Goal: Task Accomplishment & Management: Manage account settings

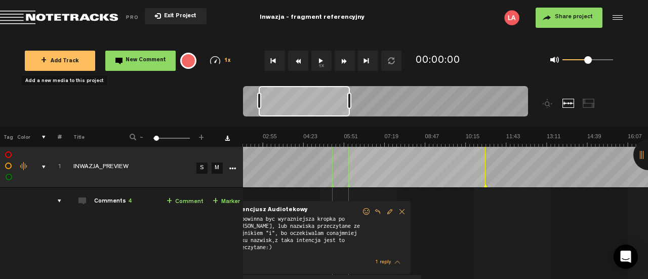
scroll to position [0, 61]
click at [68, 59] on span "+ Add Track" at bounding box center [60, 62] width 38 height 6
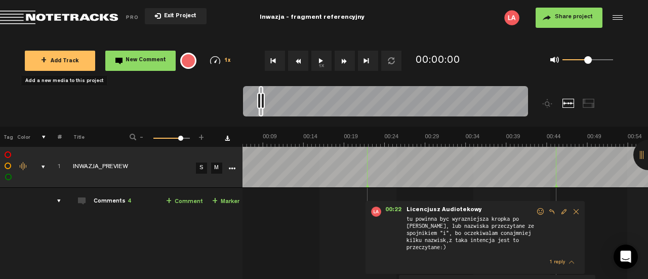
scroll to position [0, 1621]
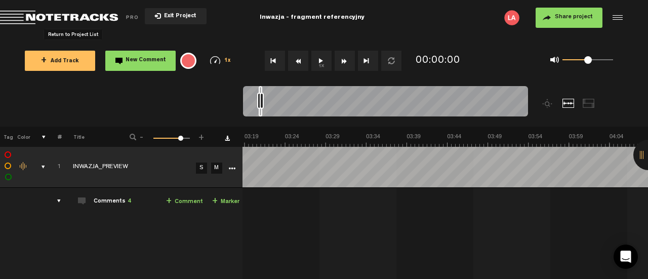
click at [14, 14] on span "Return to Project List" at bounding box center [71, 18] width 142 height 14
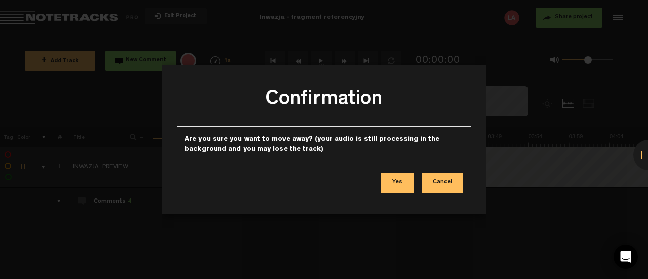
click at [404, 182] on button "Yes" at bounding box center [397, 183] width 32 height 20
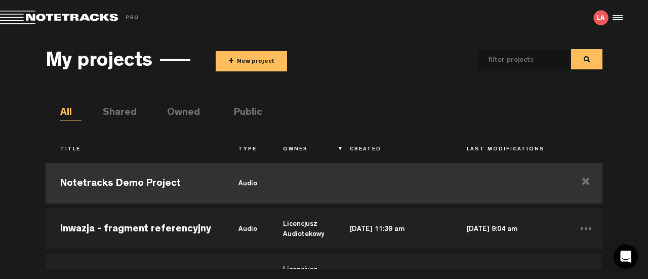
click at [120, 181] on td "Notetracks Demo Project" at bounding box center [135, 184] width 178 height 46
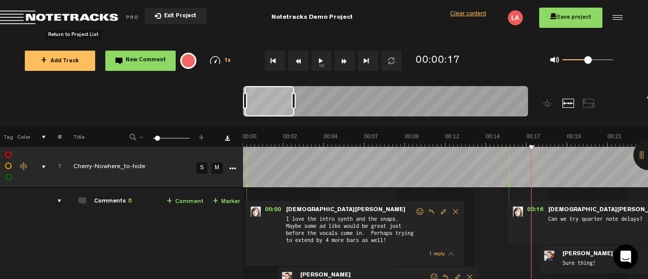
click at [19, 13] on span "Return to Project List" at bounding box center [71, 18] width 142 height 14
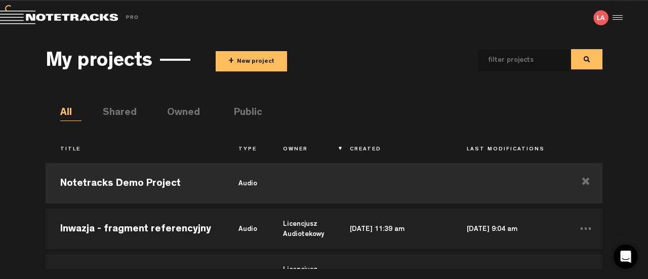
click at [266, 64] on button "+ New project" at bounding box center [251, 61] width 71 height 20
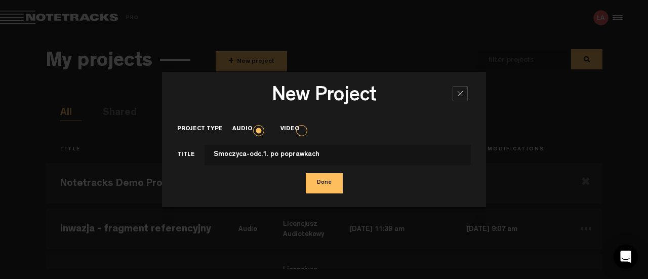
type input "Smoczyca-odc.1. po poprawkach"
click at [323, 181] on button "Done" at bounding box center [324, 183] width 37 height 20
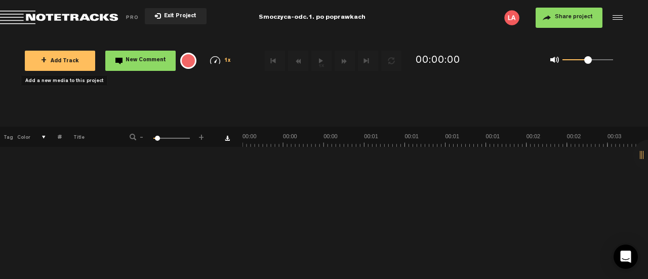
click at [58, 61] on span "+ Add Track" at bounding box center [60, 62] width 38 height 6
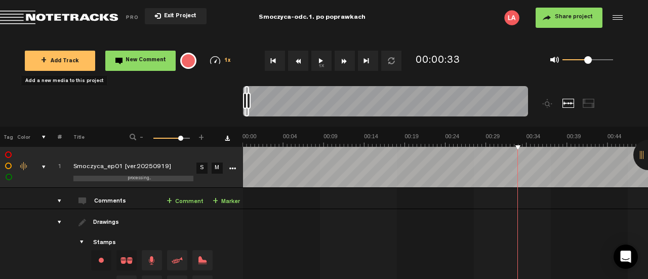
click at [571, 18] on span "Share project" at bounding box center [574, 17] width 38 height 6
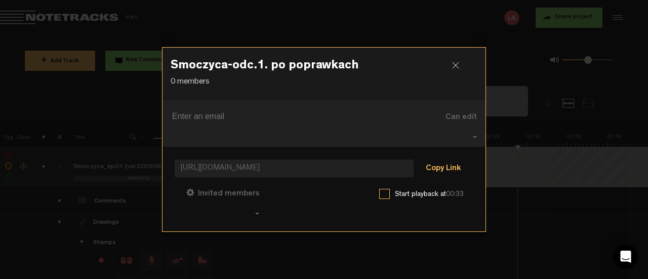
click at [453, 162] on button "Copy Link" at bounding box center [443, 169] width 55 height 20
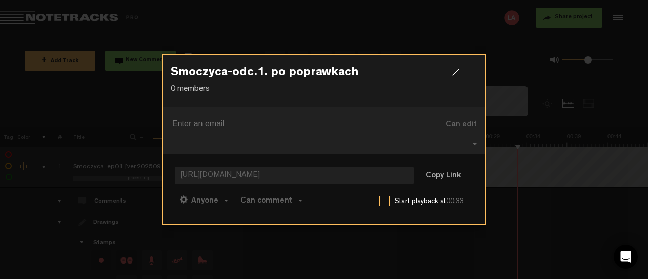
drag, startPoint x: 453, startPoint y: 162, endPoint x: 385, endPoint y: 153, distance: 68.4
click at [385, 154] on div "[URL][DOMAIN_NAME] Copy Link Anyone Anyone Invited members Can comment Can edit…" at bounding box center [324, 189] width 323 height 70
click at [454, 78] on div at bounding box center [459, 76] width 15 height 15
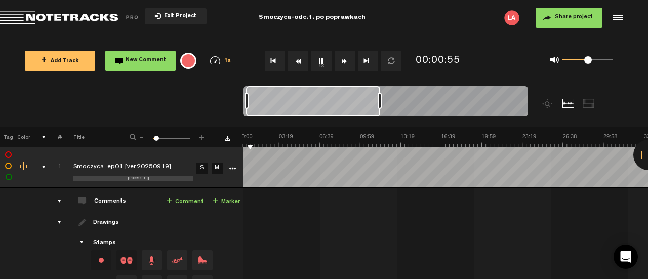
scroll to position [0, 2]
drag, startPoint x: 249, startPoint y: 100, endPoint x: 403, endPoint y: 104, distance: 154.0
click at [403, 104] on div at bounding box center [404, 101] width 4 height 16
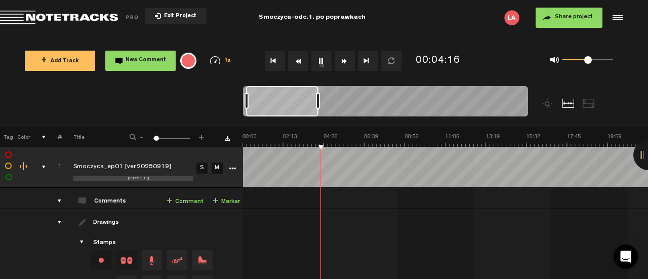
scroll to position [0, 6]
drag, startPoint x: 403, startPoint y: 100, endPoint x: 319, endPoint y: 104, distance: 83.6
click at [319, 104] on div at bounding box center [319, 101] width 4 height 16
